Goal: Task Accomplishment & Management: Use online tool/utility

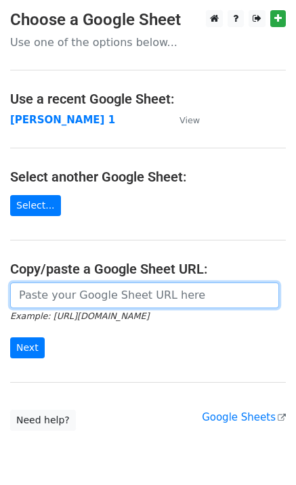
click at [28, 286] on input "url" at bounding box center [144, 295] width 269 height 26
type input "[URL][DOMAIN_NAME]"
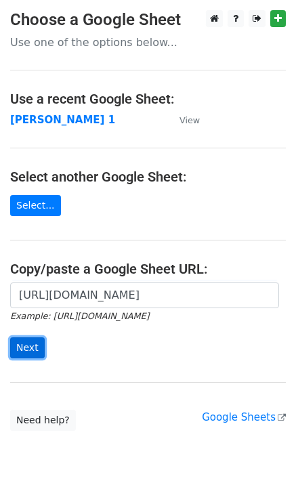
click at [22, 346] on input "Next" at bounding box center [27, 347] width 35 height 21
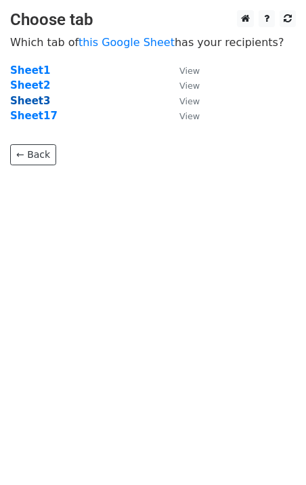
click at [28, 100] on strong "Sheet3" at bounding box center [30, 101] width 40 height 12
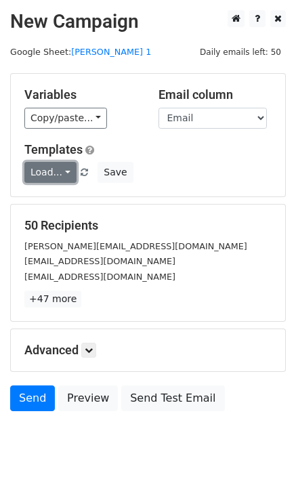
drag, startPoint x: 54, startPoint y: 163, endPoint x: 59, endPoint y: 178, distance: 15.6
click at [54, 164] on link "Load..." at bounding box center [50, 172] width 52 height 21
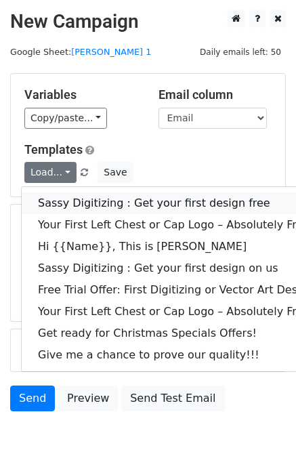
click at [66, 206] on link "Sassy Digitizing : Get your first design free" at bounding box center [195, 203] width 347 height 22
